Goal: Transaction & Acquisition: Purchase product/service

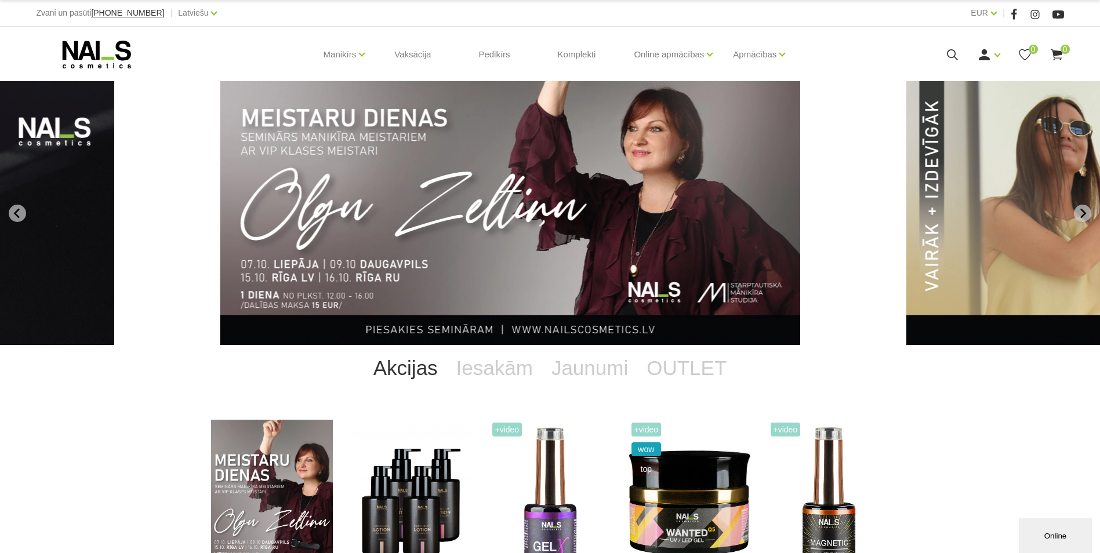
click at [952, 56] on icon at bounding box center [952, 55] width 14 height 14
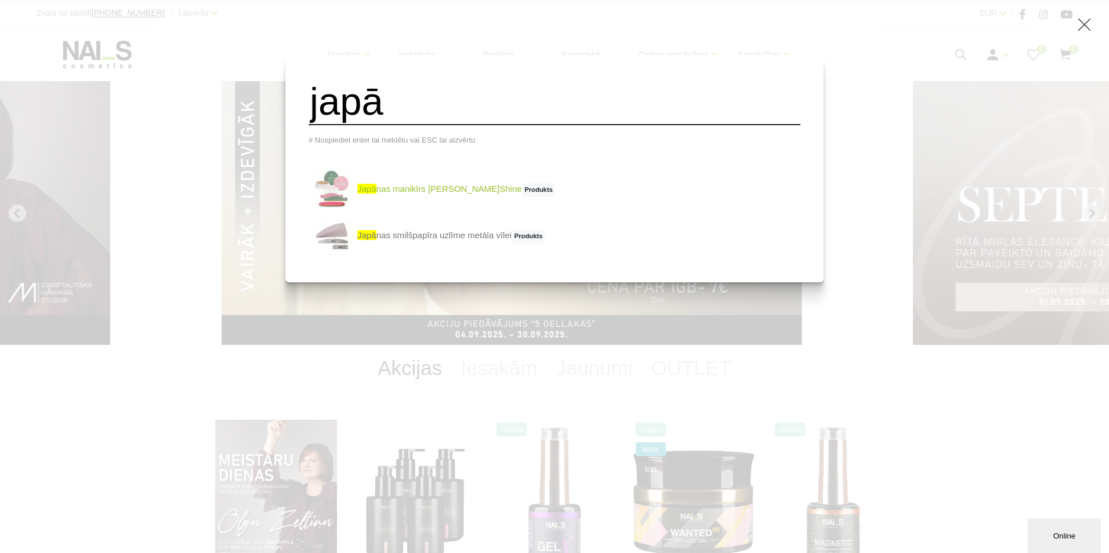
type input "japā"
click at [429, 202] on link "japā nas manikīrs P.Shine Produkts" at bounding box center [432, 189] width 246 height 46
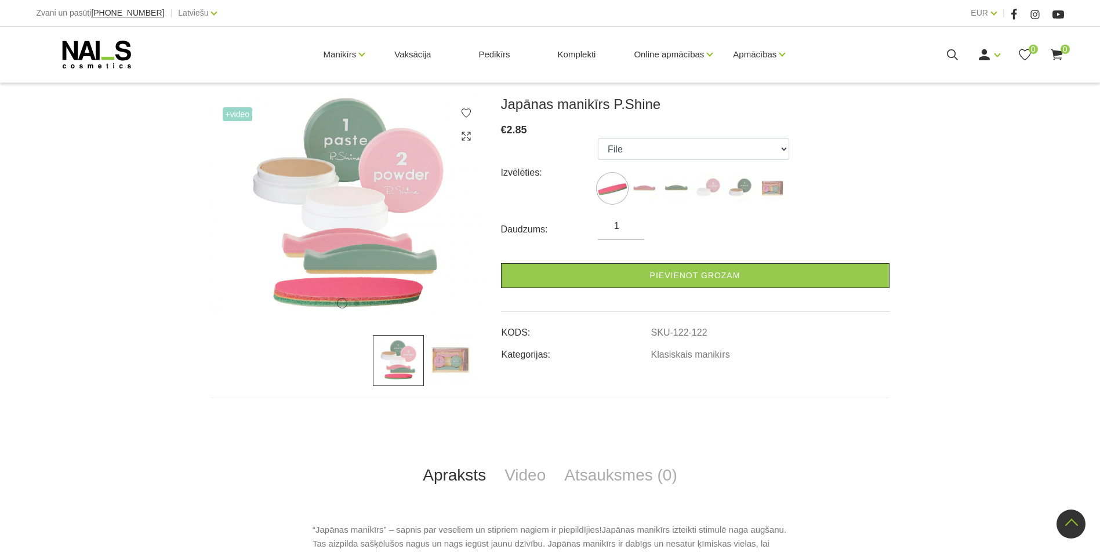
scroll to position [85, 0]
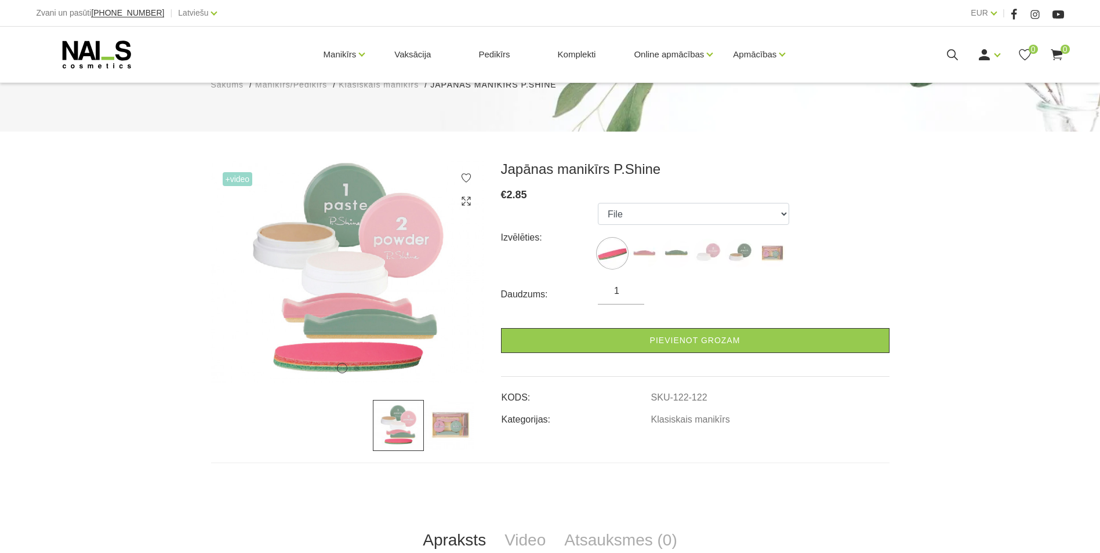
click at [452, 424] on img at bounding box center [449, 425] width 51 height 51
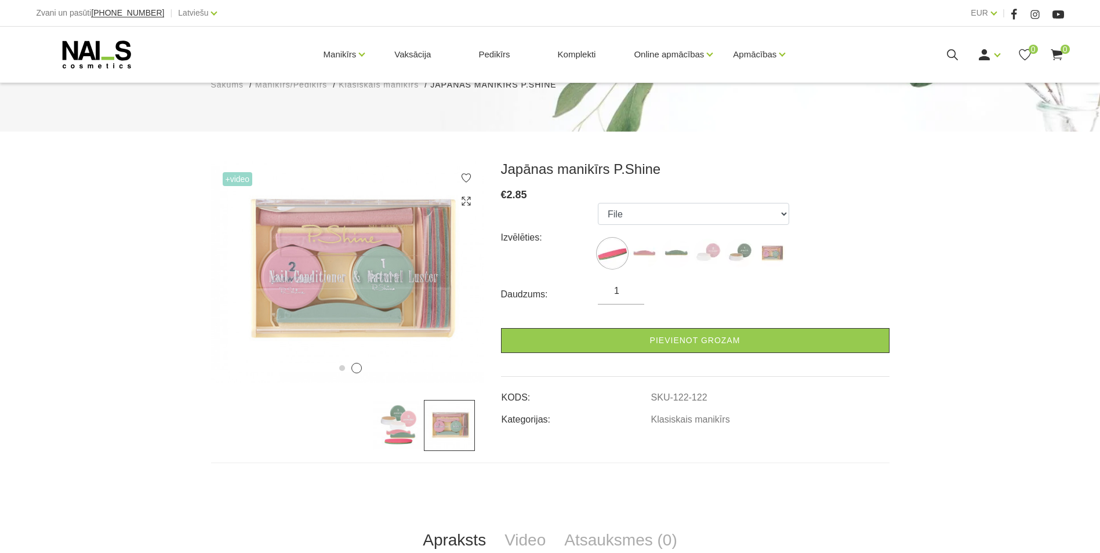
click at [453, 431] on img at bounding box center [449, 425] width 51 height 51
click at [408, 431] on img at bounding box center [398, 425] width 51 height 51
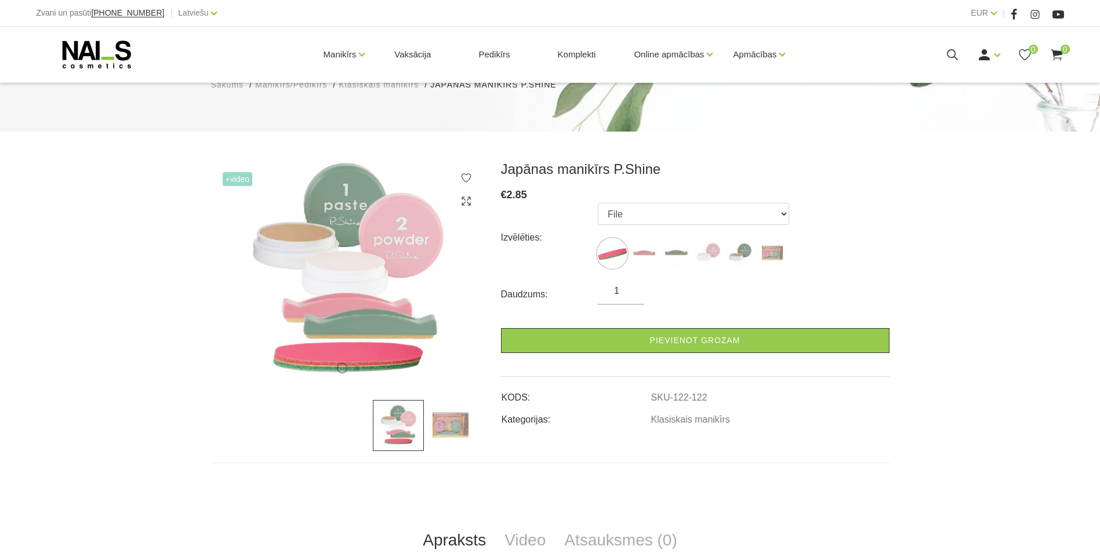
click at [445, 434] on img at bounding box center [449, 425] width 51 height 51
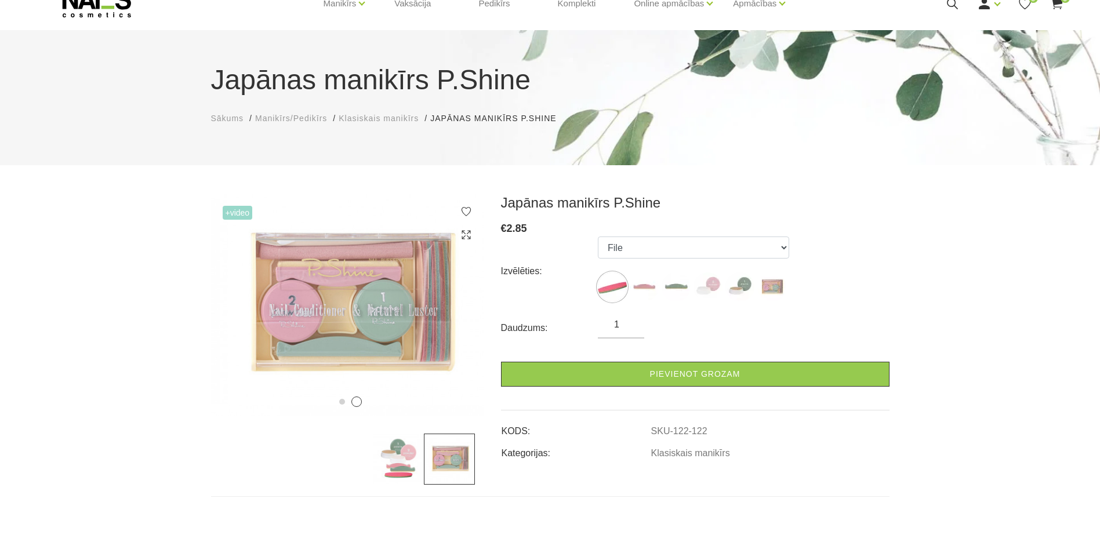
scroll to position [0, 0]
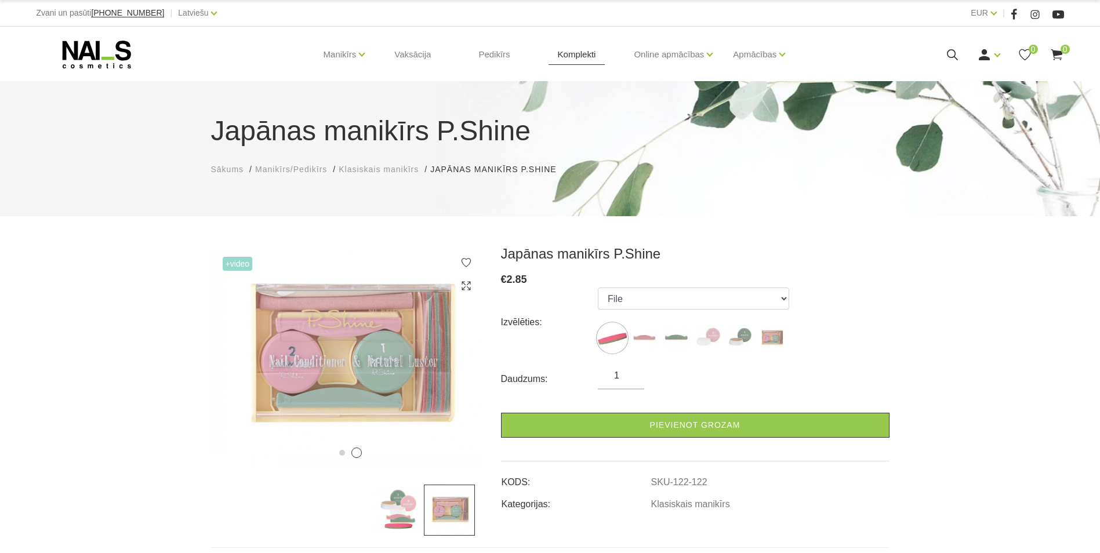
click at [586, 56] on link "Komplekti" at bounding box center [577, 55] width 57 height 56
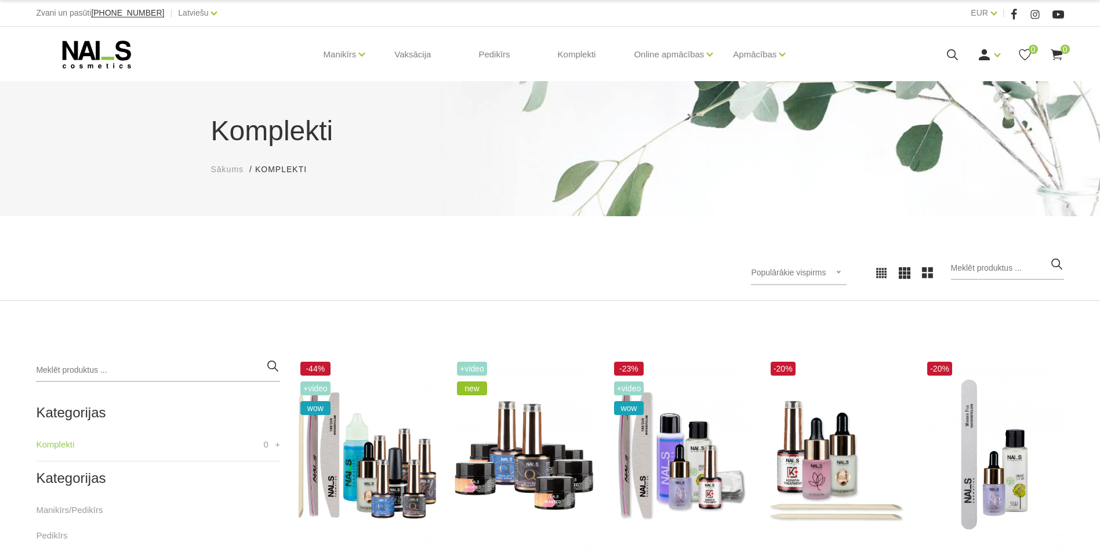
click at [951, 53] on icon at bounding box center [952, 55] width 14 height 14
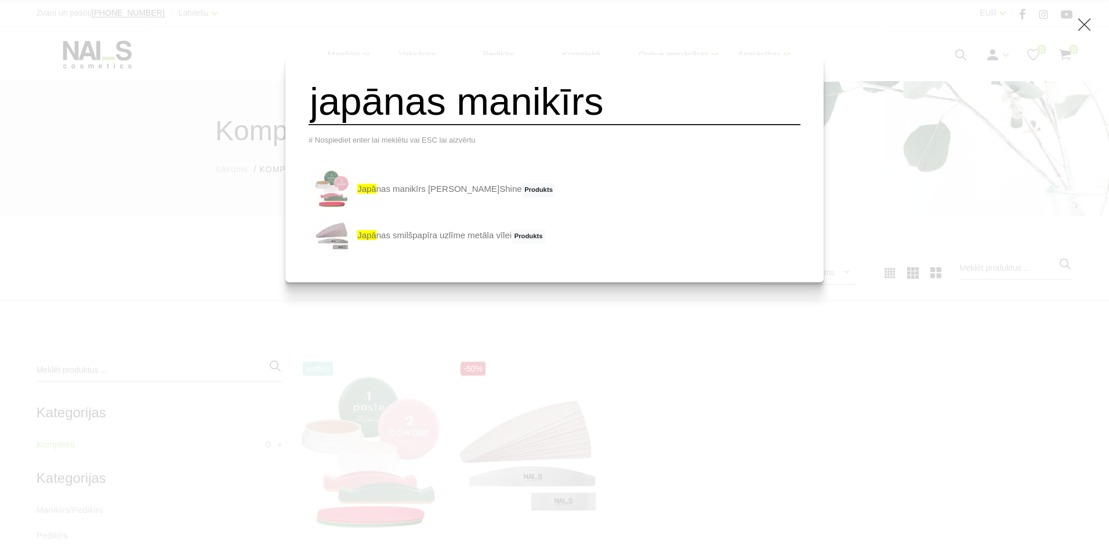
type input "japānas manikīrs"
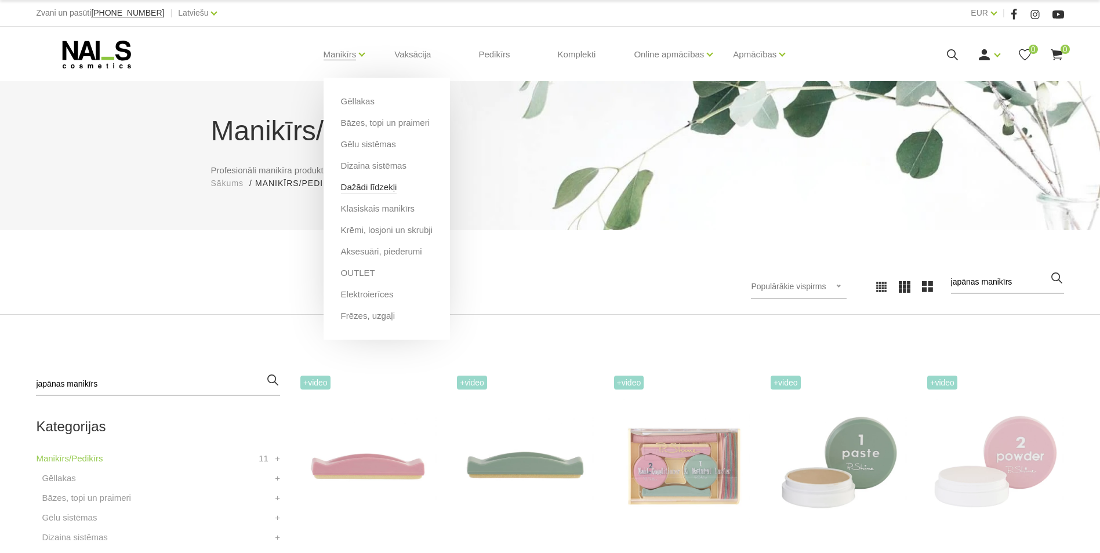
click at [362, 187] on link "Dažādi līdzekļi" at bounding box center [369, 187] width 56 height 13
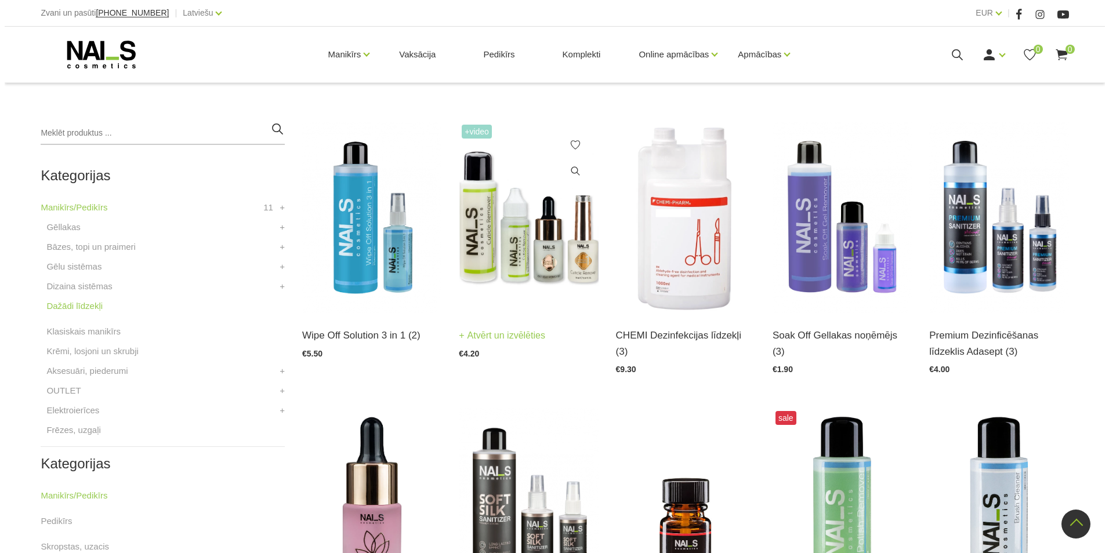
scroll to position [174, 0]
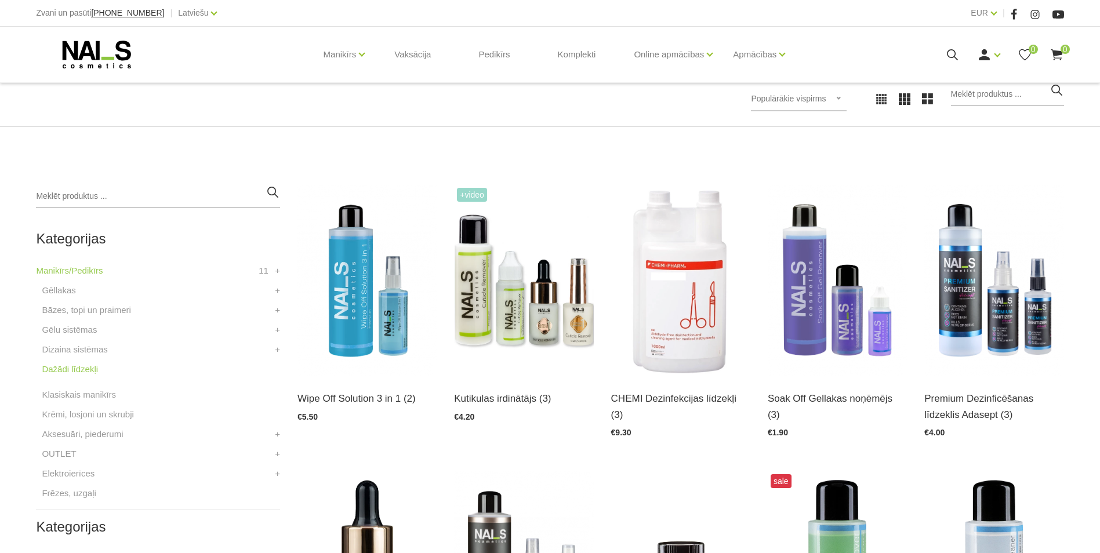
click at [949, 50] on use at bounding box center [952, 54] width 11 height 11
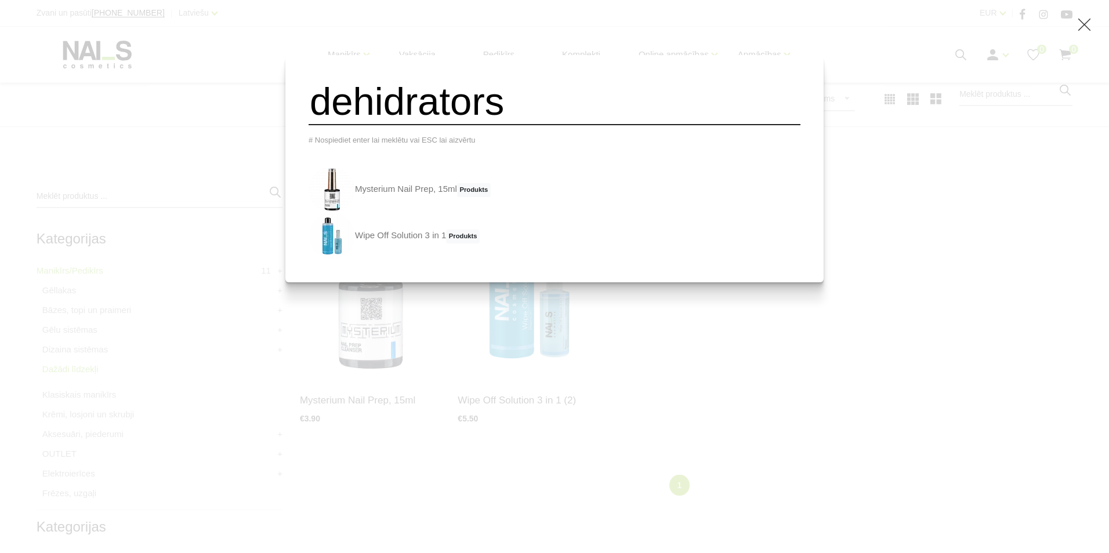
type input "dehidrators"
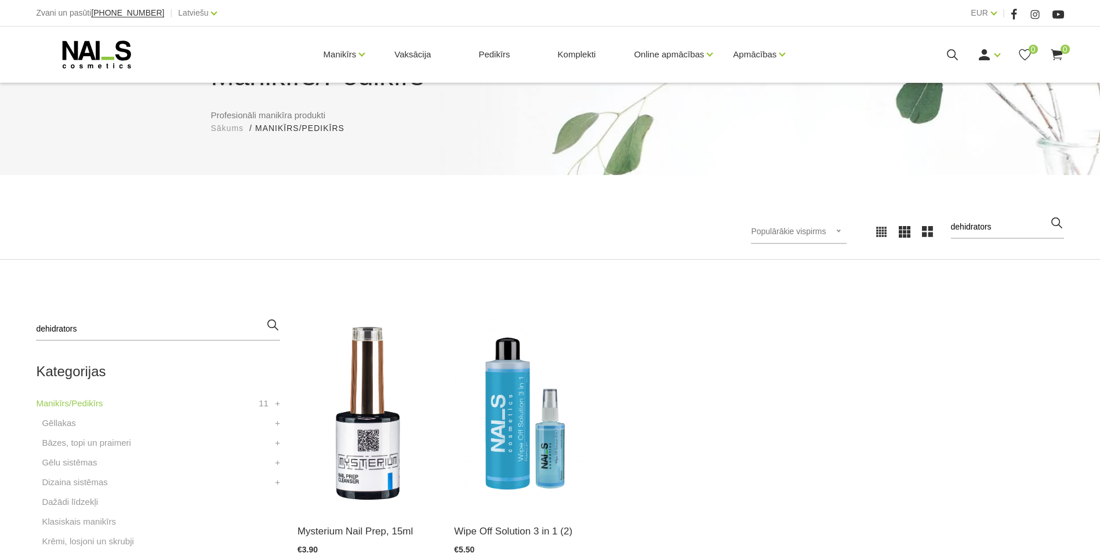
scroll to position [116, 0]
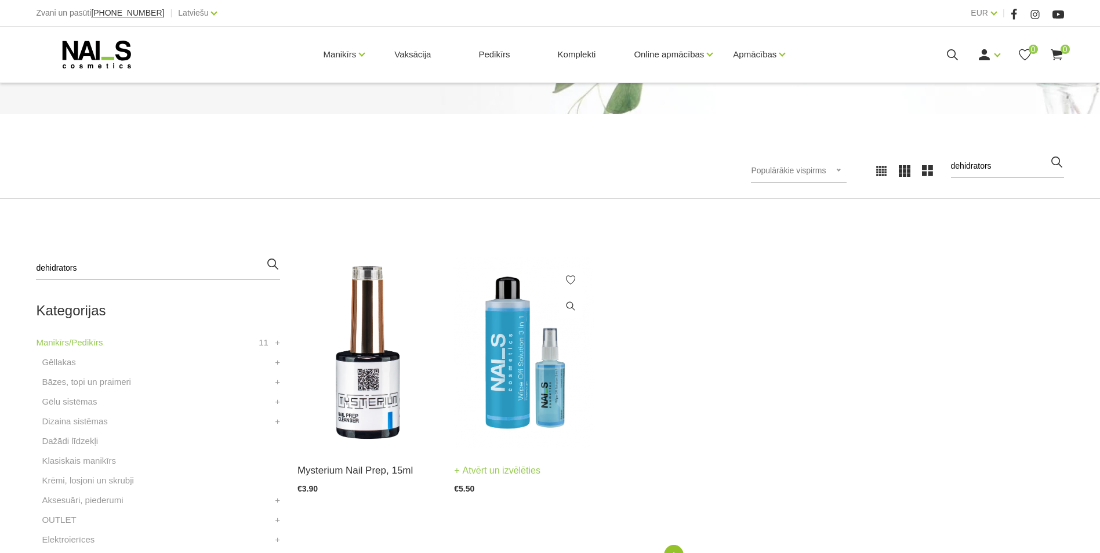
click at [529, 349] on img at bounding box center [523, 352] width 139 height 191
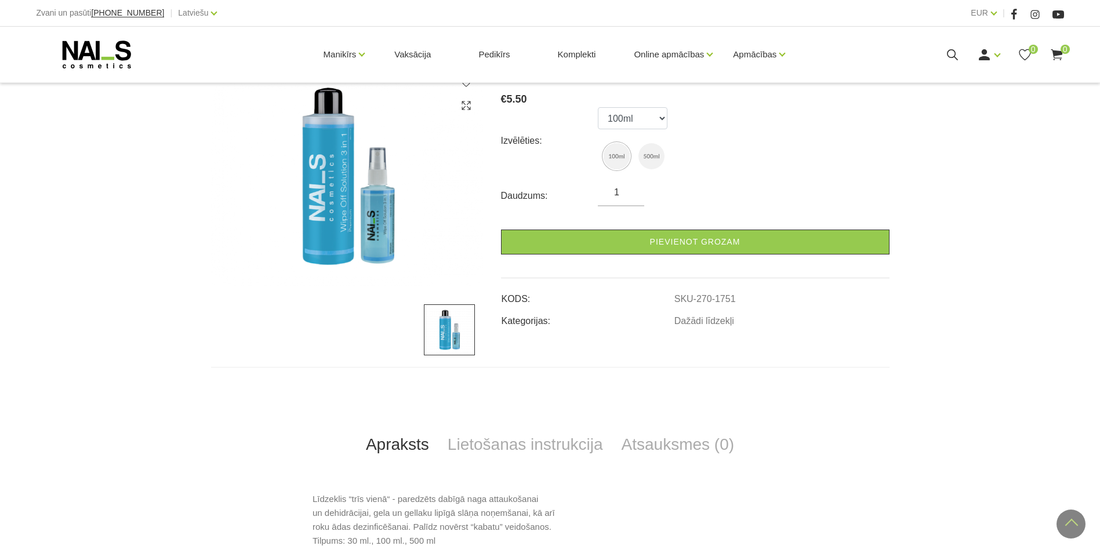
scroll to position [116, 0]
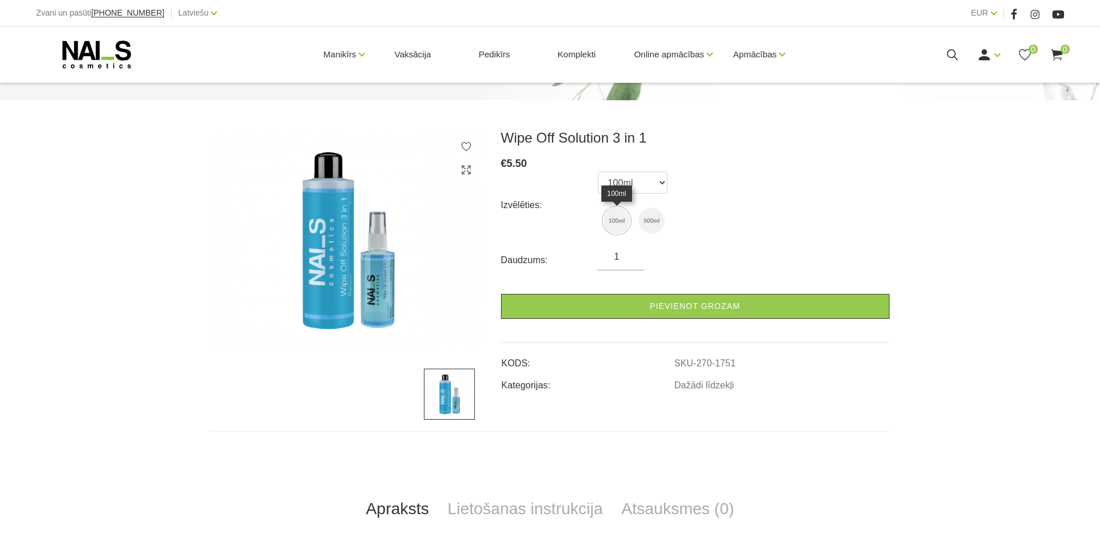
click at [616, 221] on img at bounding box center [617, 221] width 26 height 26
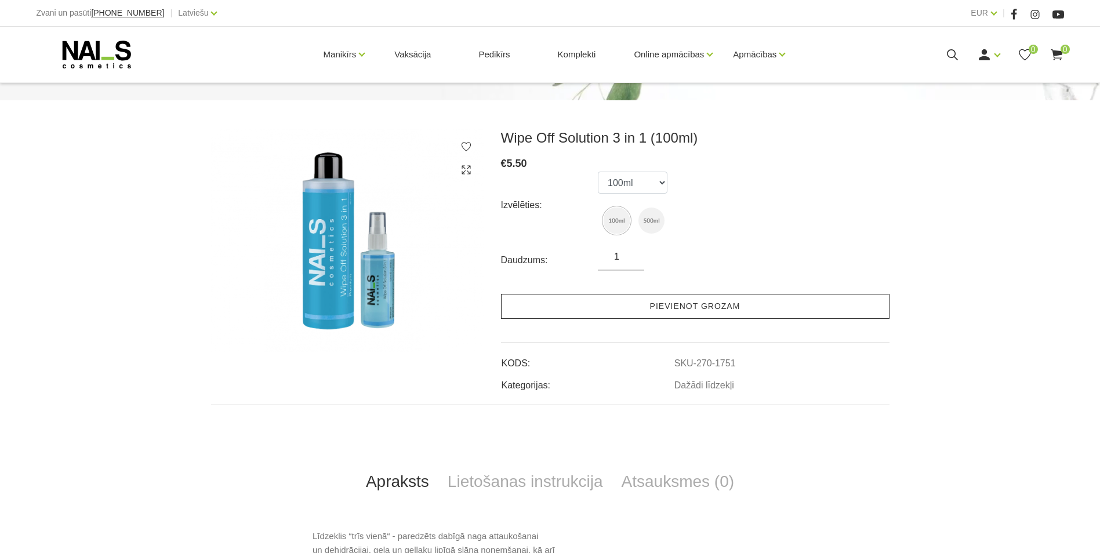
click at [667, 304] on link "Pievienot grozam" at bounding box center [695, 306] width 389 height 25
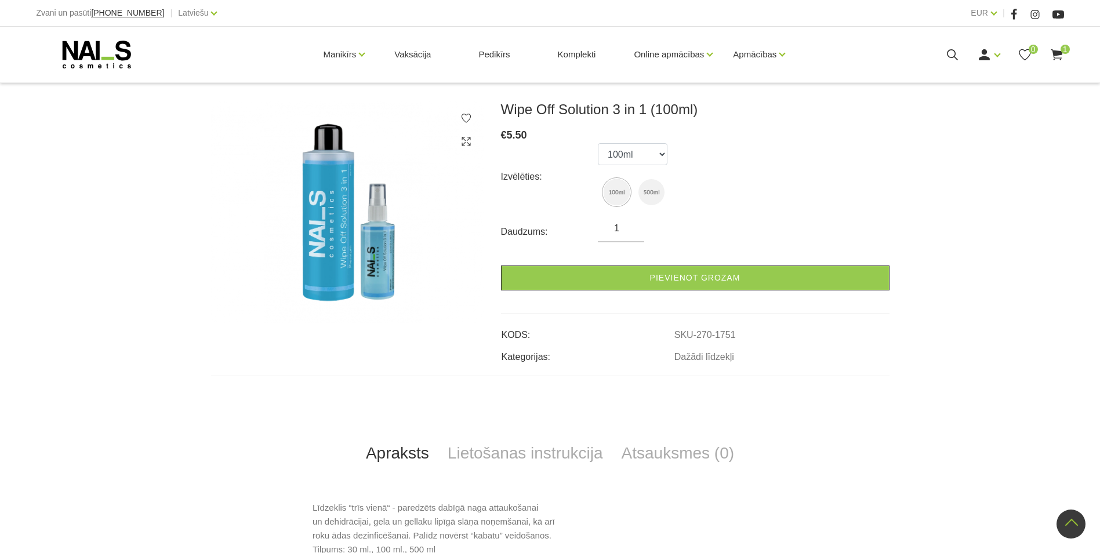
scroll to position [58, 0]
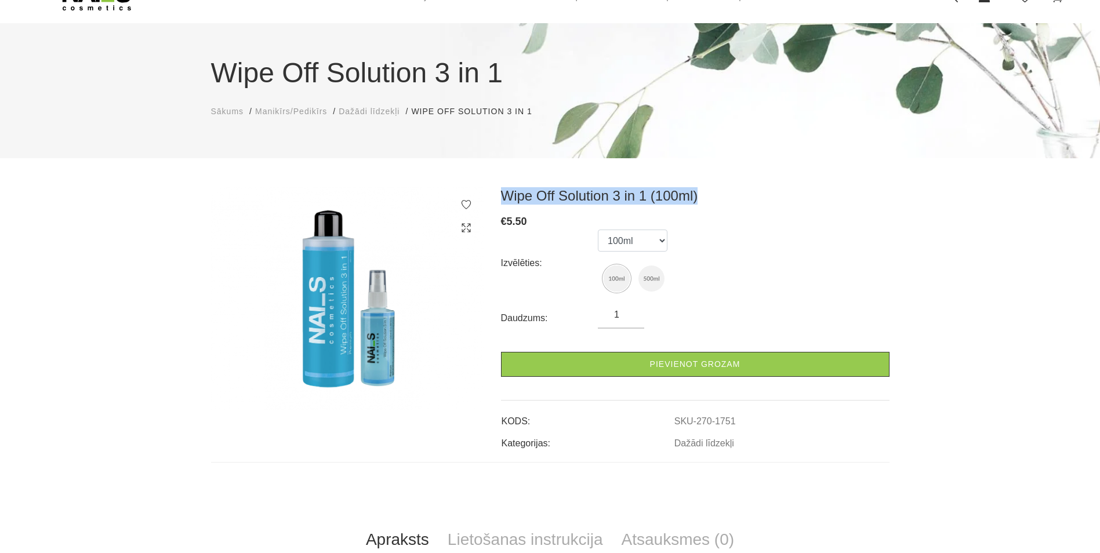
drag, startPoint x: 724, startPoint y: 195, endPoint x: 501, endPoint y: 193, distance: 223.3
click at [501, 193] on h3 "Wipe Off Solution 3 in 1 (100ml)" at bounding box center [695, 195] width 389 height 17
copy h3 "Wipe Off Solution 3 in 1 (100ml)"
